Goal: Task Accomplishment & Management: Use online tool/utility

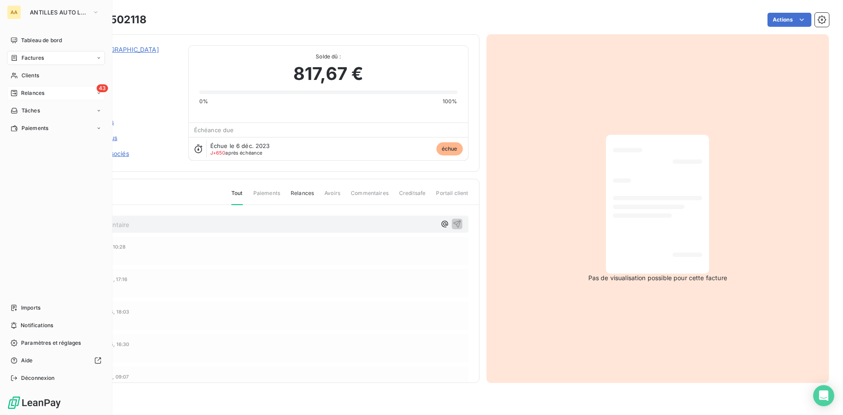
click at [39, 92] on span "Relances" at bounding box center [32, 93] width 23 height 8
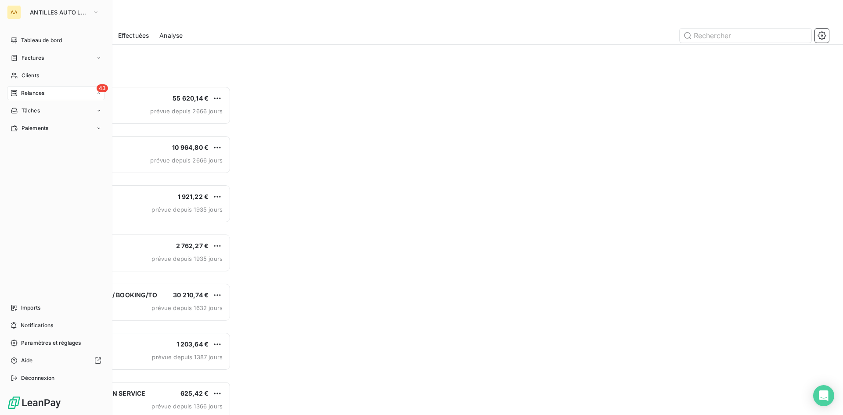
scroll to position [322, 182]
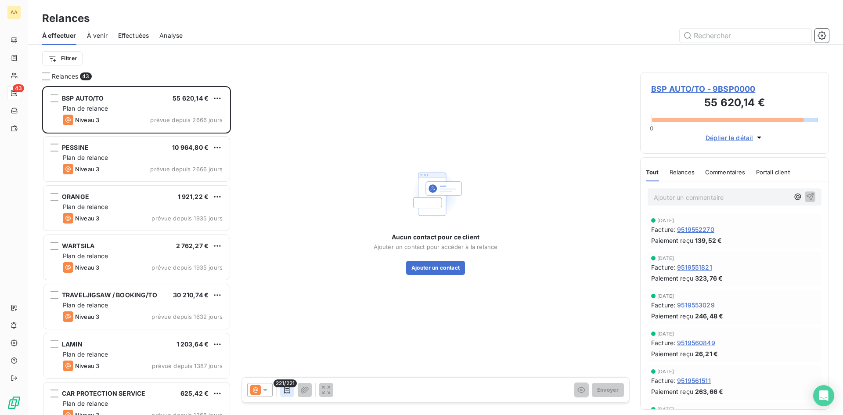
click at [291, 389] on icon "button" at bounding box center [287, 389] width 9 height 9
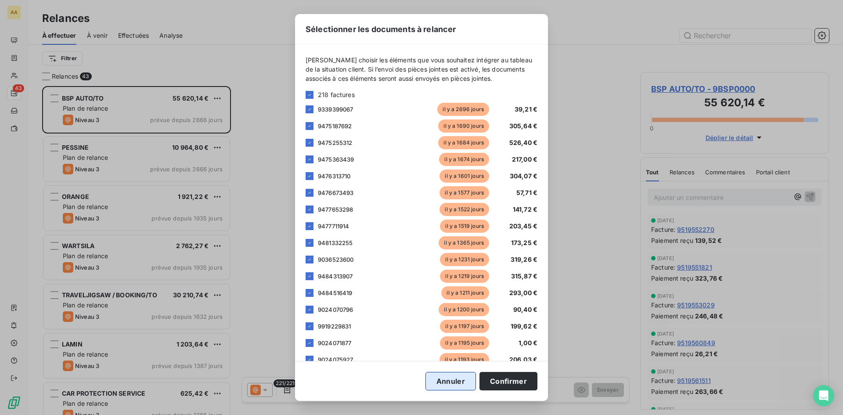
click at [441, 382] on button "Annuler" at bounding box center [450, 381] width 50 height 18
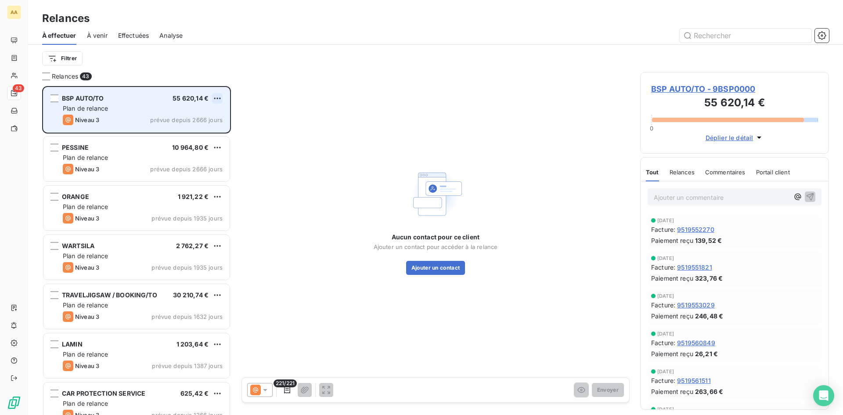
click at [217, 98] on html "AA 43 Relances À effectuer À venir Effectuées Analyse Filtrer Relances 43 BSP A…" at bounding box center [421, 207] width 843 height 415
click at [203, 134] on div "Passer cette action" at bounding box center [179, 132] width 79 height 14
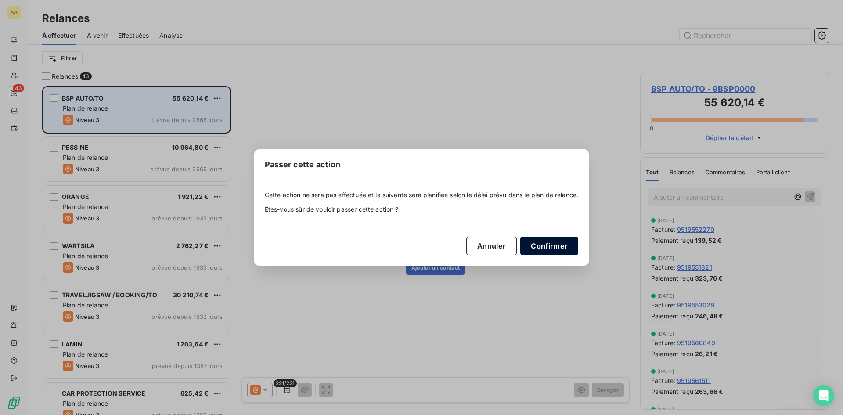
click at [560, 244] on button "Confirmer" at bounding box center [549, 246] width 58 height 18
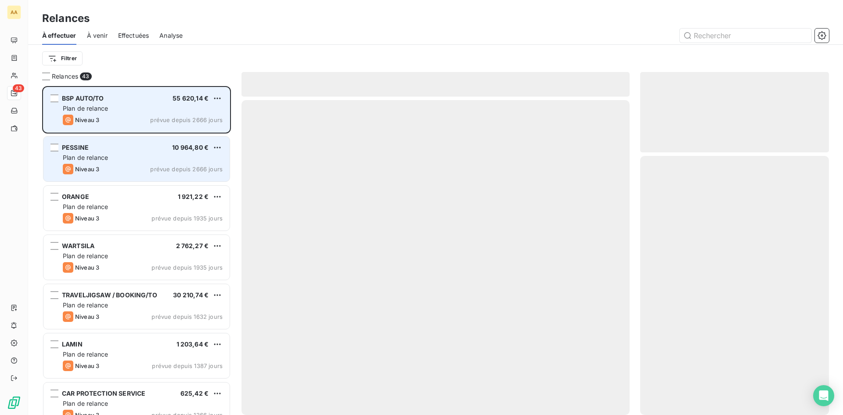
click at [223, 145] on div "PESSINE 10 964,80 € Plan de relance Niveau 3 prévue depuis 2666 jours" at bounding box center [136, 158] width 186 height 45
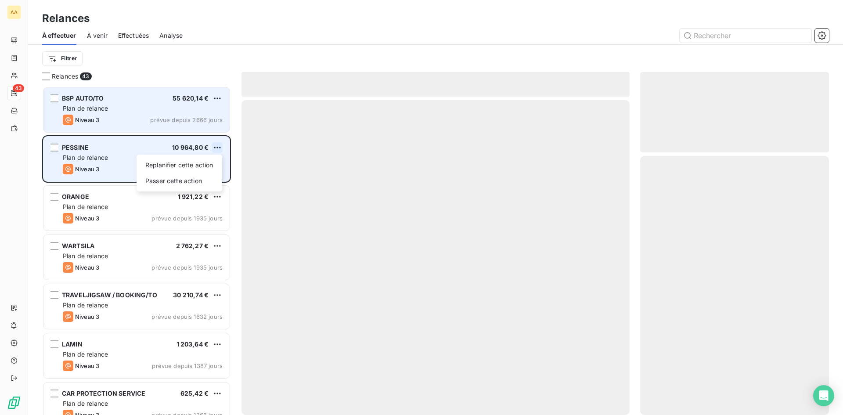
click at [218, 145] on html "AA 43 Relances À effectuer À venir Effectuées Analyse Filtrer Relances 43 BSP A…" at bounding box center [421, 207] width 843 height 415
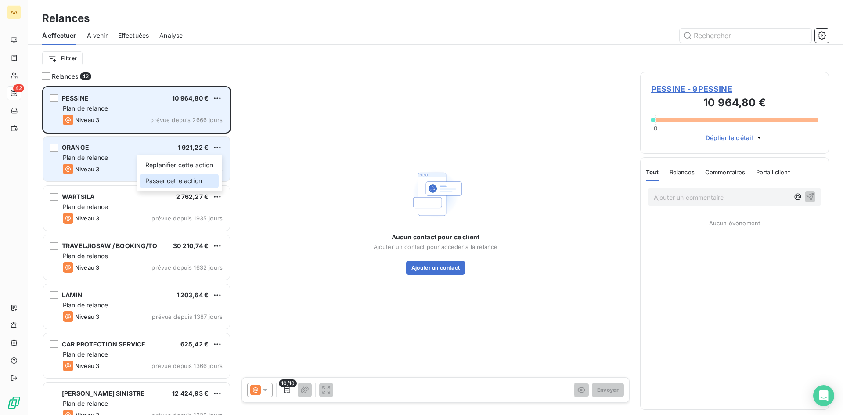
click at [199, 183] on div "Passer cette action" at bounding box center [179, 181] width 79 height 14
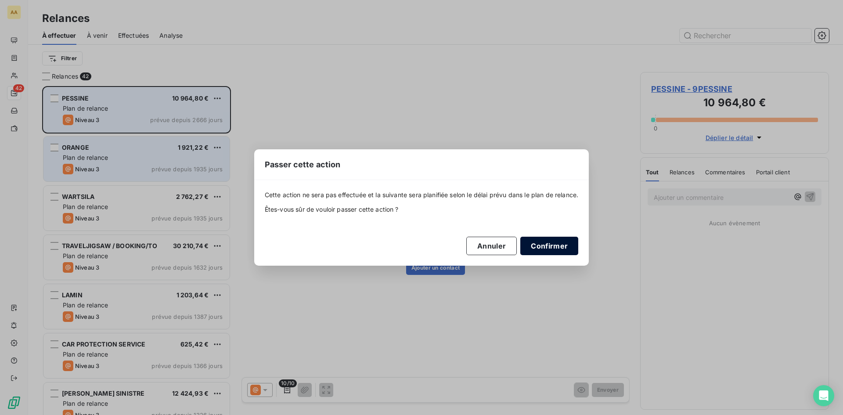
click at [552, 242] on button "Confirmer" at bounding box center [549, 246] width 58 height 18
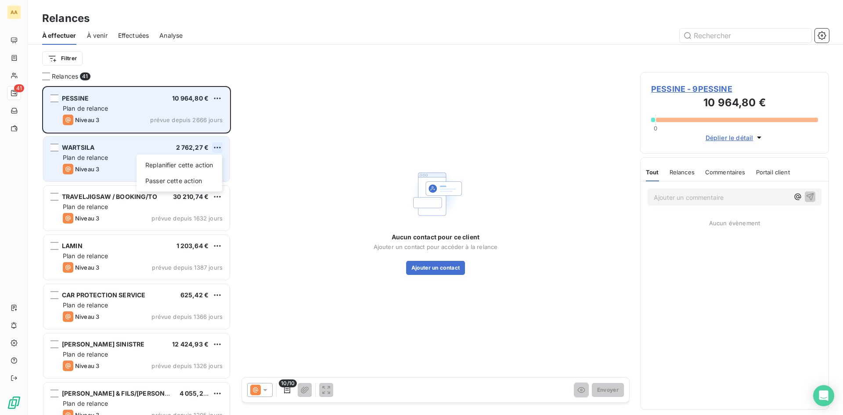
click at [218, 147] on html "AA 41 Relances À effectuer À venir Effectuées Analyse Filtrer Relances 41 PESSI…" at bounding box center [421, 207] width 843 height 415
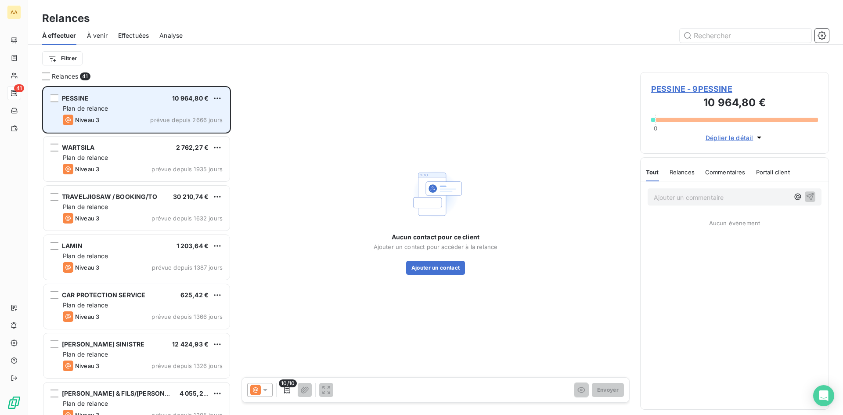
click at [286, 161] on html "AA 41 Relances À effectuer À venir Effectuées Analyse Filtrer Relances 41 PESSI…" at bounding box center [421, 207] width 843 height 415
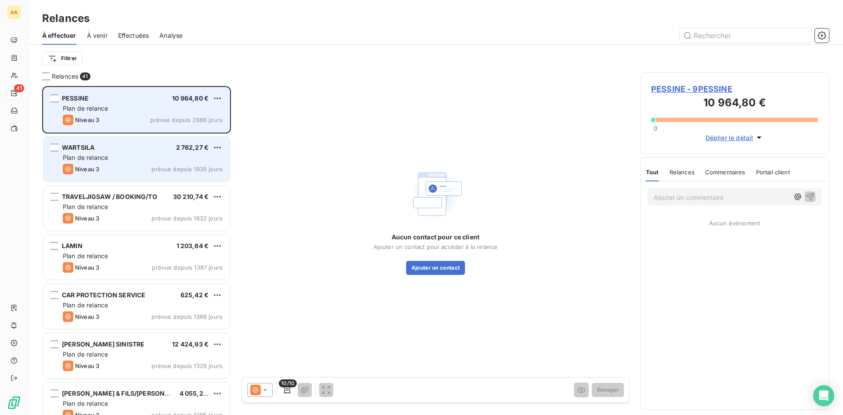
click at [143, 167] on div "Niveau 3 prévue depuis 1935 jours" at bounding box center [143, 169] width 160 height 11
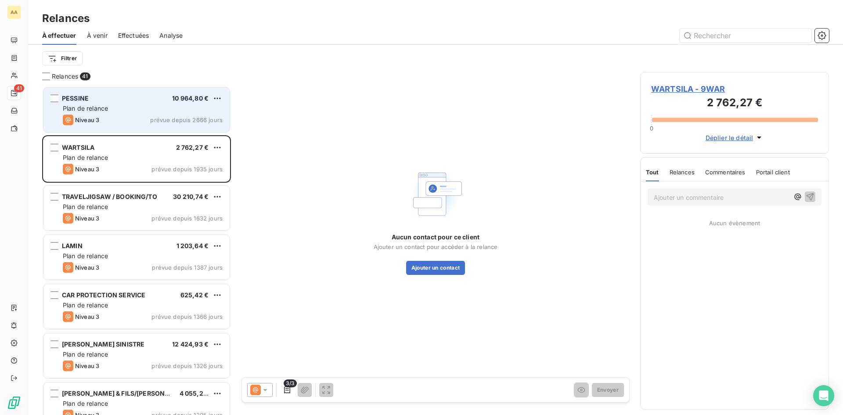
click at [679, 86] on span "WARTSILA - 9WAR" at bounding box center [734, 89] width 167 height 12
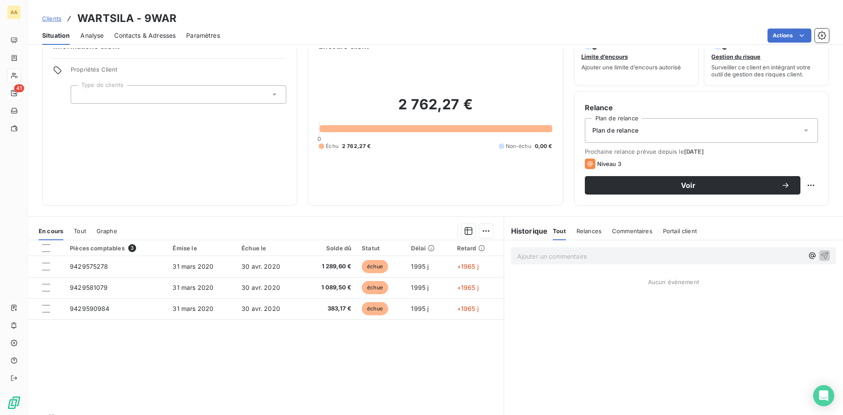
scroll to position [44, 0]
